Goal: Manage account settings

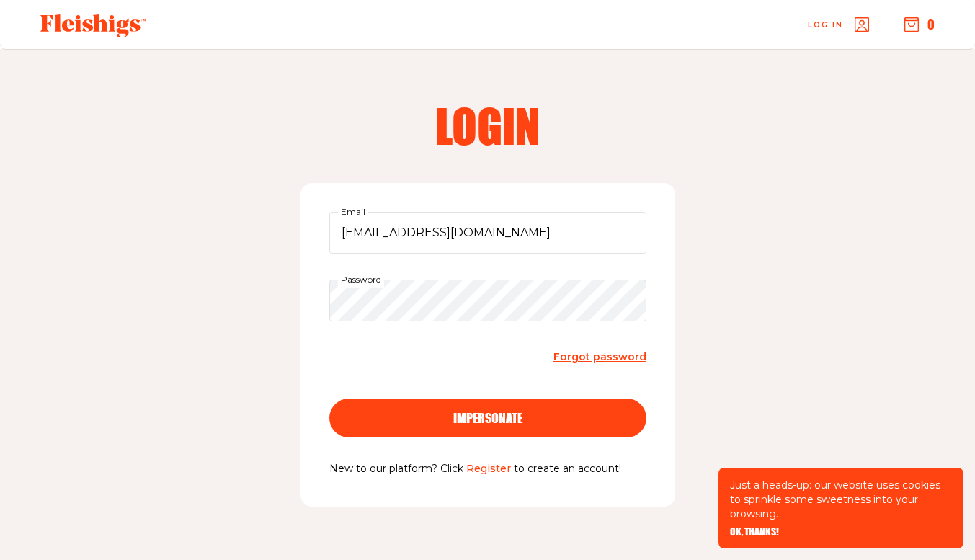
click at [497, 412] on span "impersonate" at bounding box center [487, 405] width 69 height 13
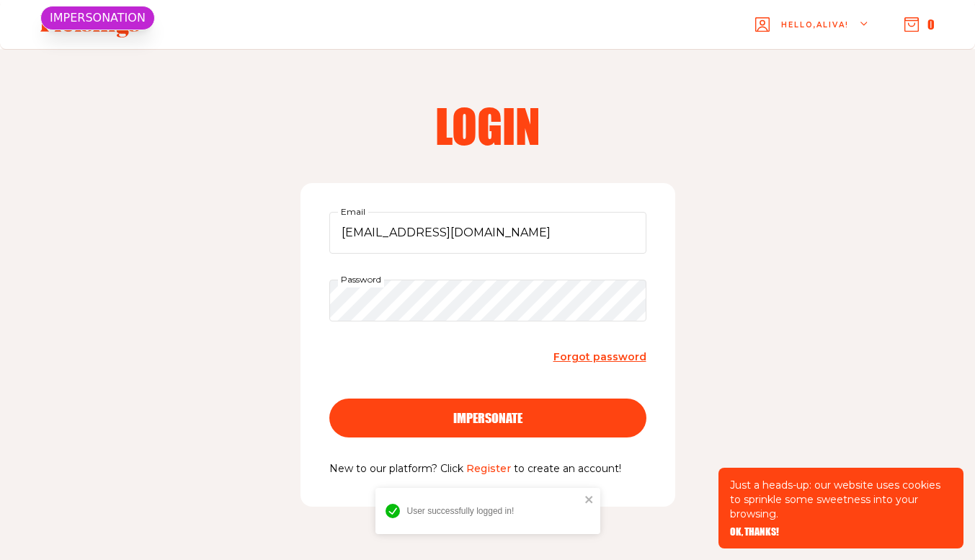
click at [758, 527] on span "OK, THANKS!" at bounding box center [754, 522] width 49 height 10
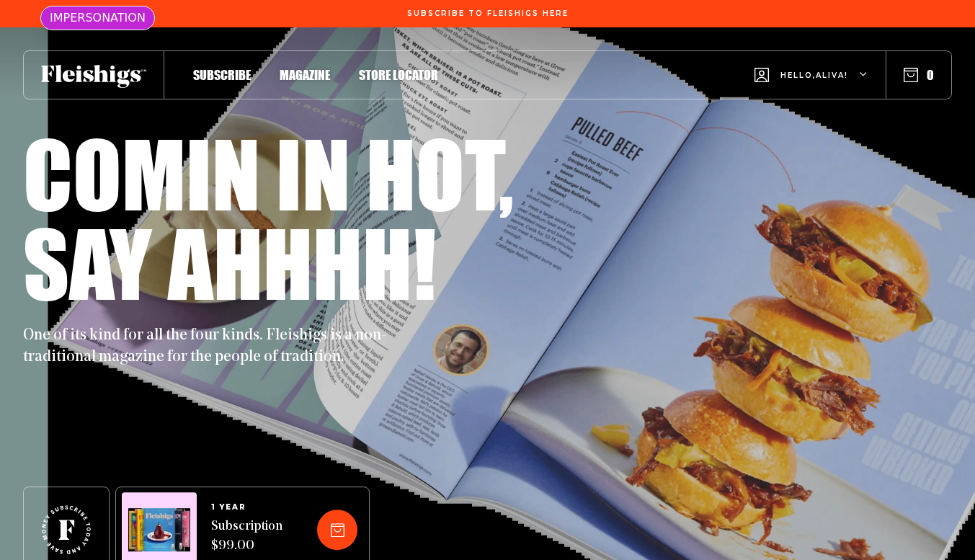
click at [821, 67] on div "Hello, [PERSON_NAME] !" at bounding box center [812, 75] width 114 height 57
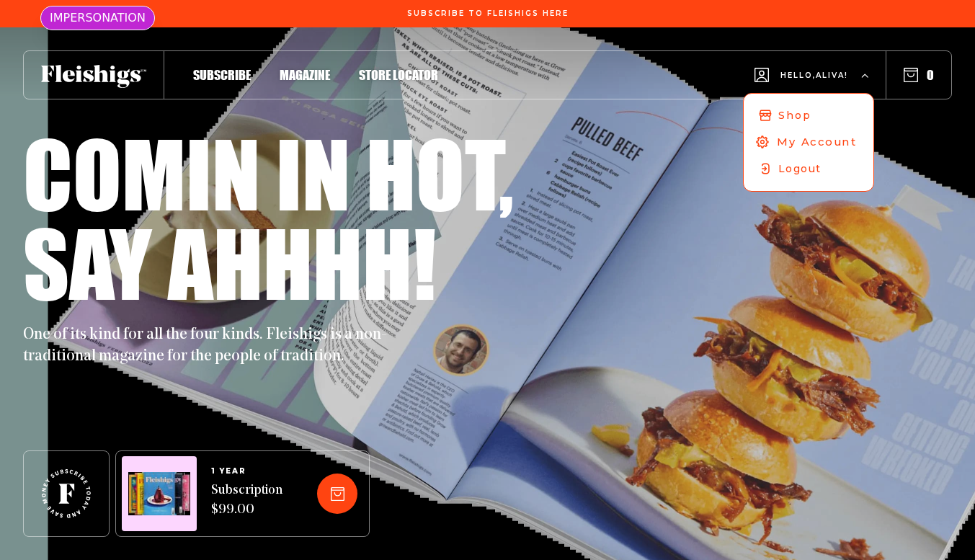
click at [812, 139] on span "My Account" at bounding box center [817, 142] width 80 height 16
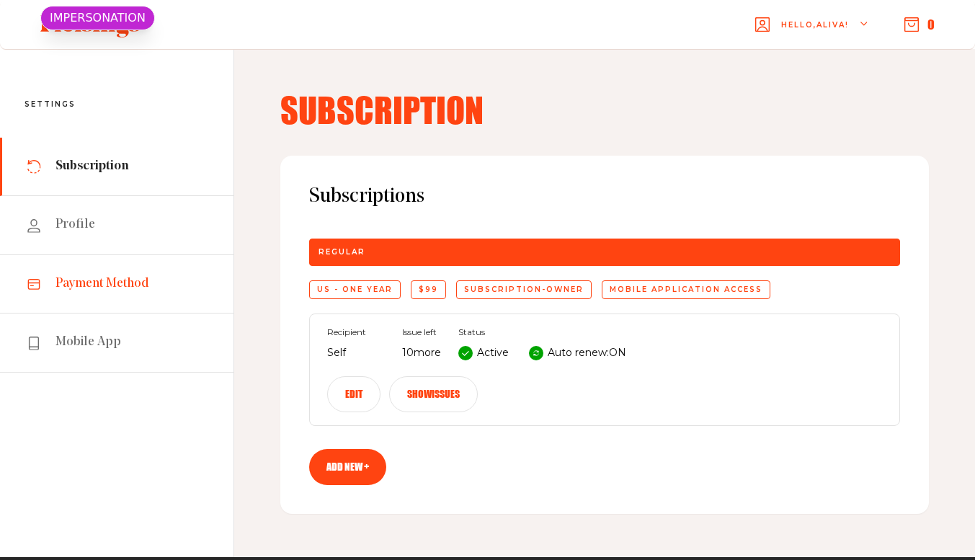
click at [135, 294] on link "Payment Method" at bounding box center [117, 284] width 234 height 58
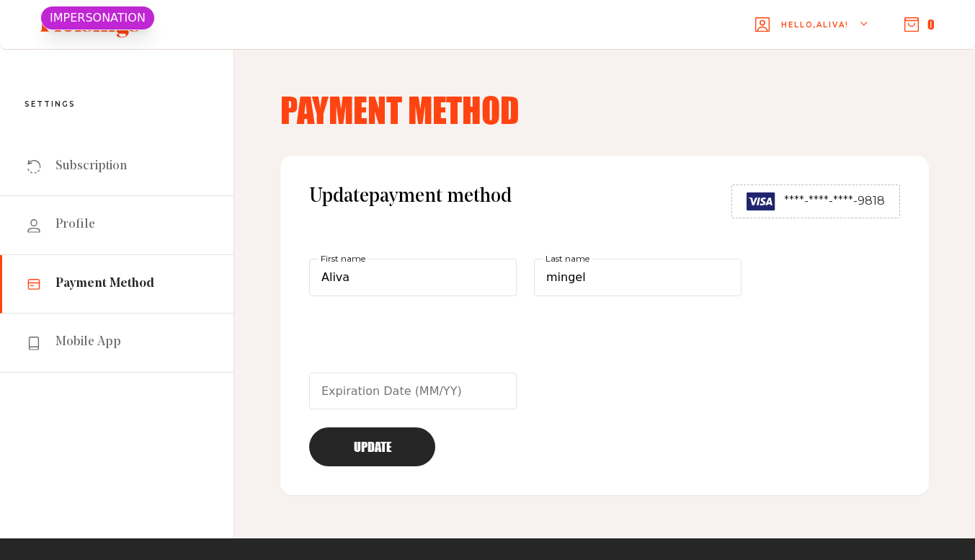
click at [880, 198] on span "****-****-****-9818" at bounding box center [834, 200] width 101 height 17
copy span "9818"
click at [123, 225] on link "Profile" at bounding box center [117, 225] width 234 height 58
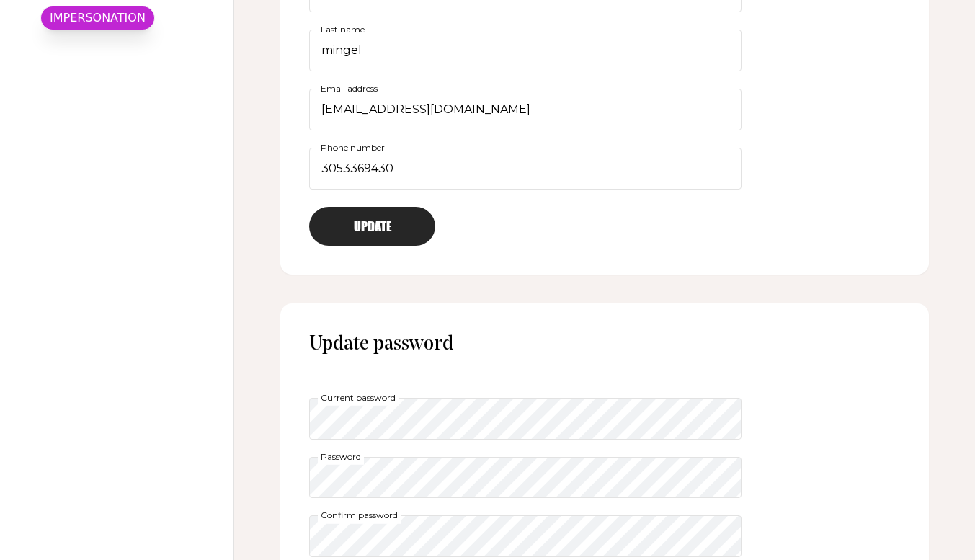
scroll to position [490, 0]
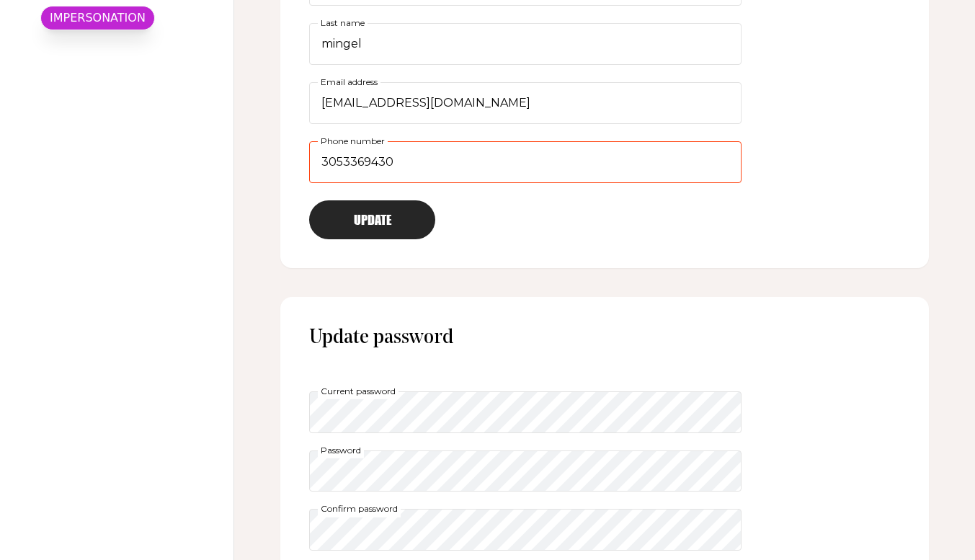
drag, startPoint x: 341, startPoint y: 161, endPoint x: 360, endPoint y: 164, distance: 19.7
click at [360, 164] on input "3053369430" at bounding box center [525, 162] width 432 height 42
type input "3053369439"
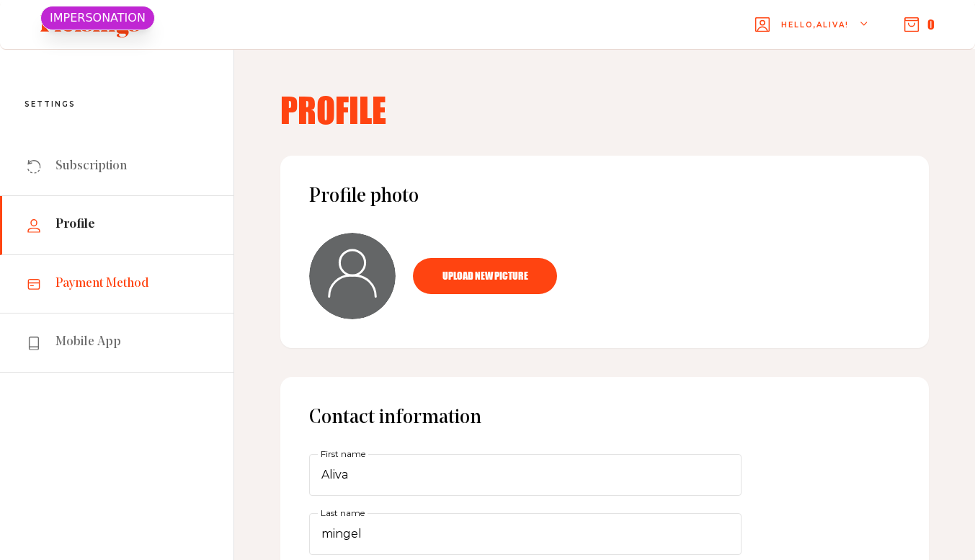
click at [138, 277] on span "Payment Method" at bounding box center [102, 283] width 94 height 17
